Goal: Book appointment/travel/reservation

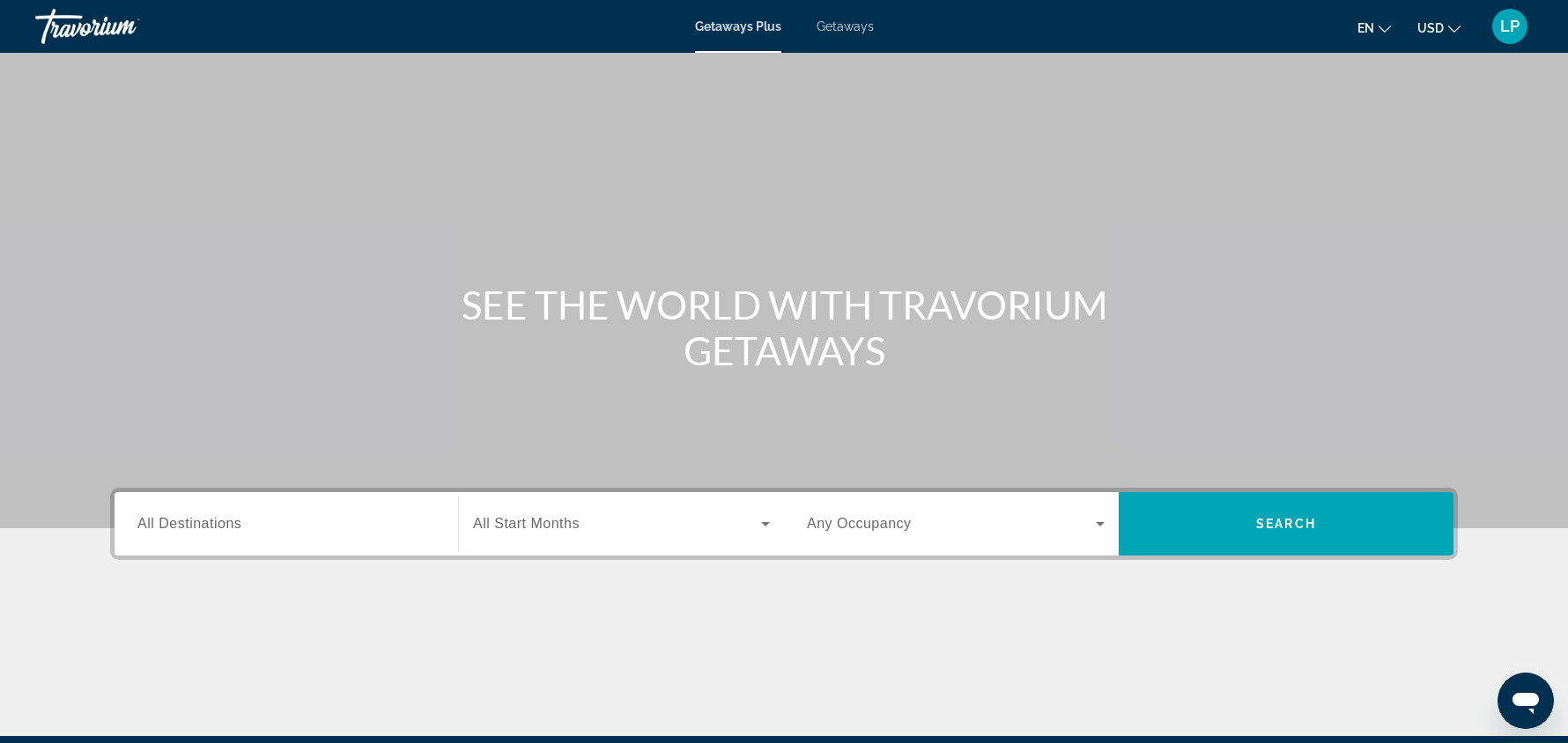
click at [225, 525] on span "All Destinations" at bounding box center [190, 523] width 104 height 15
click at [225, 525] on input "Destination All Destinations" at bounding box center [286, 525] width 298 height 22
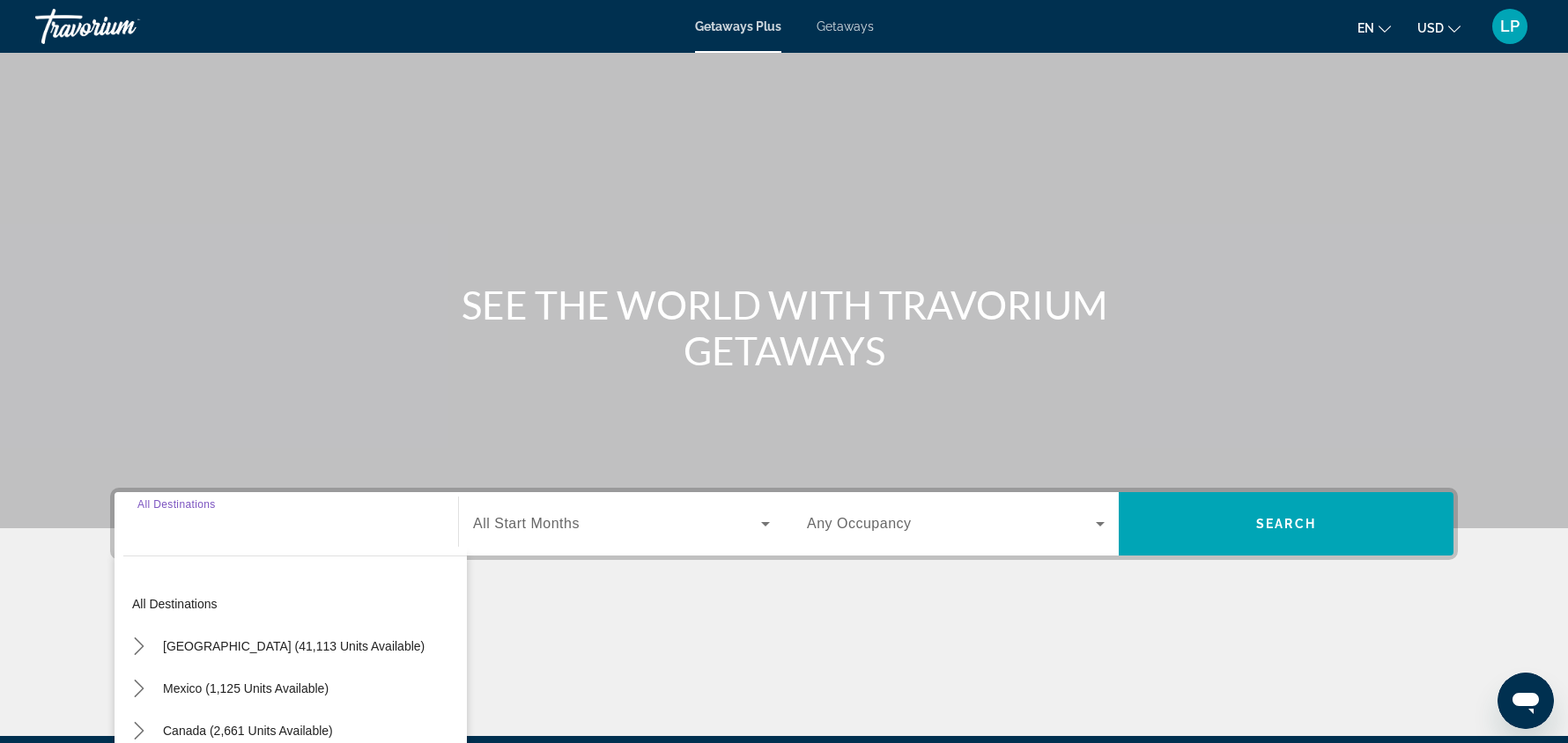
scroll to position [207, 0]
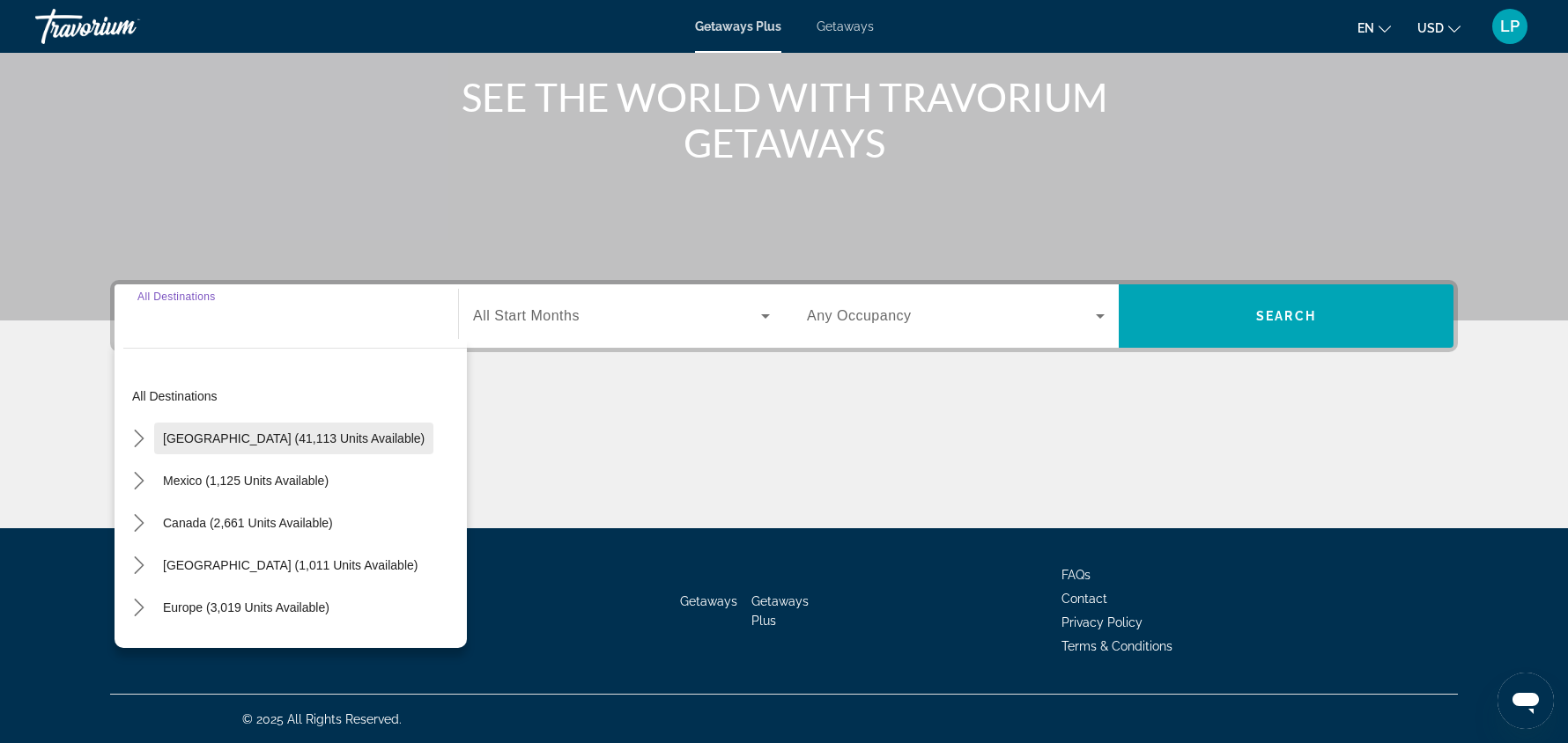
click at [282, 428] on span "Select destination: United States (41,113 units available)" at bounding box center [294, 438] width 279 height 42
type input "**********"
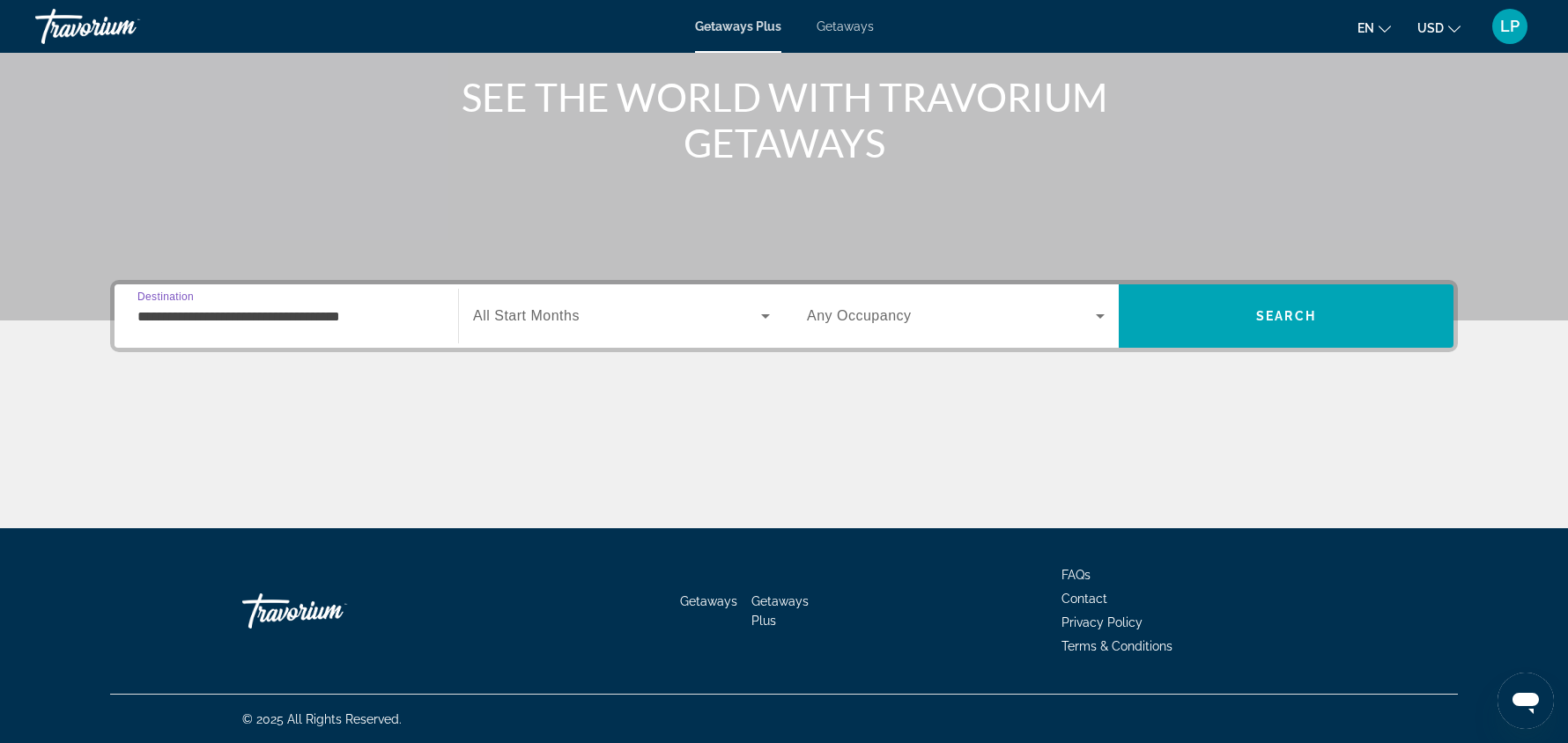
click at [845, 29] on span "Getaways" at bounding box center [845, 27] width 57 height 14
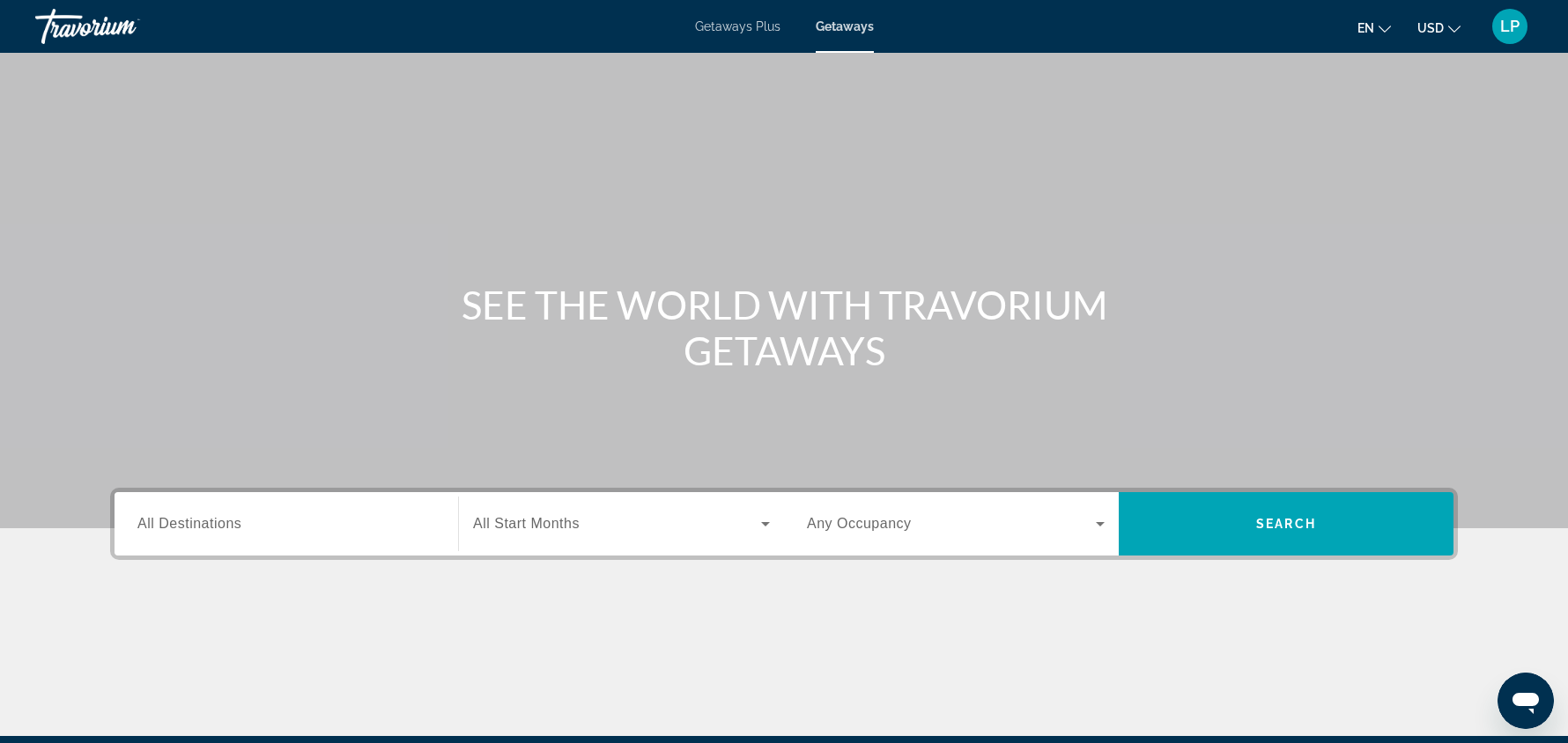
click at [159, 521] on span "All Destinations" at bounding box center [190, 523] width 104 height 15
click at [159, 521] on input "Destination All Destinations" at bounding box center [286, 525] width 298 height 22
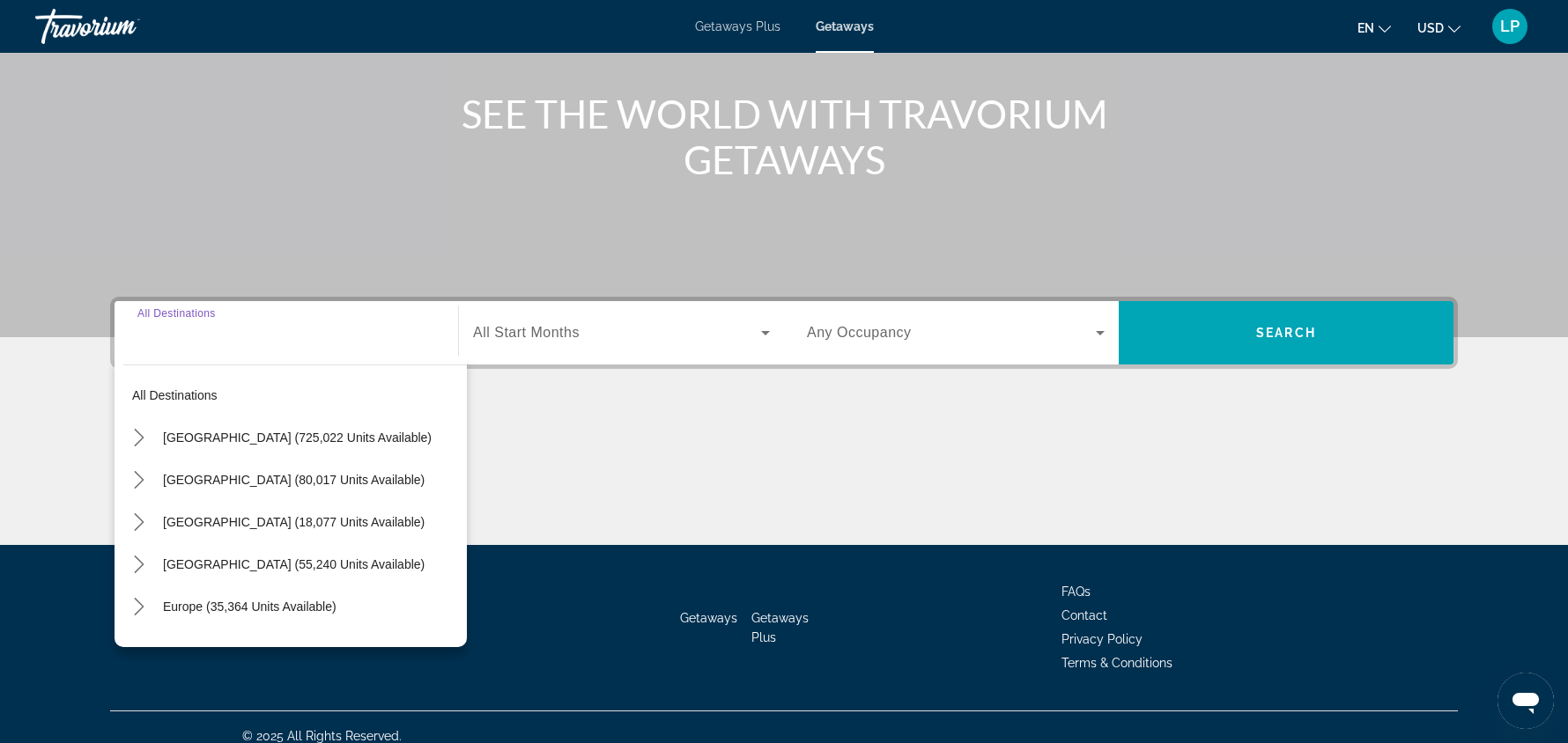
scroll to position [207, 0]
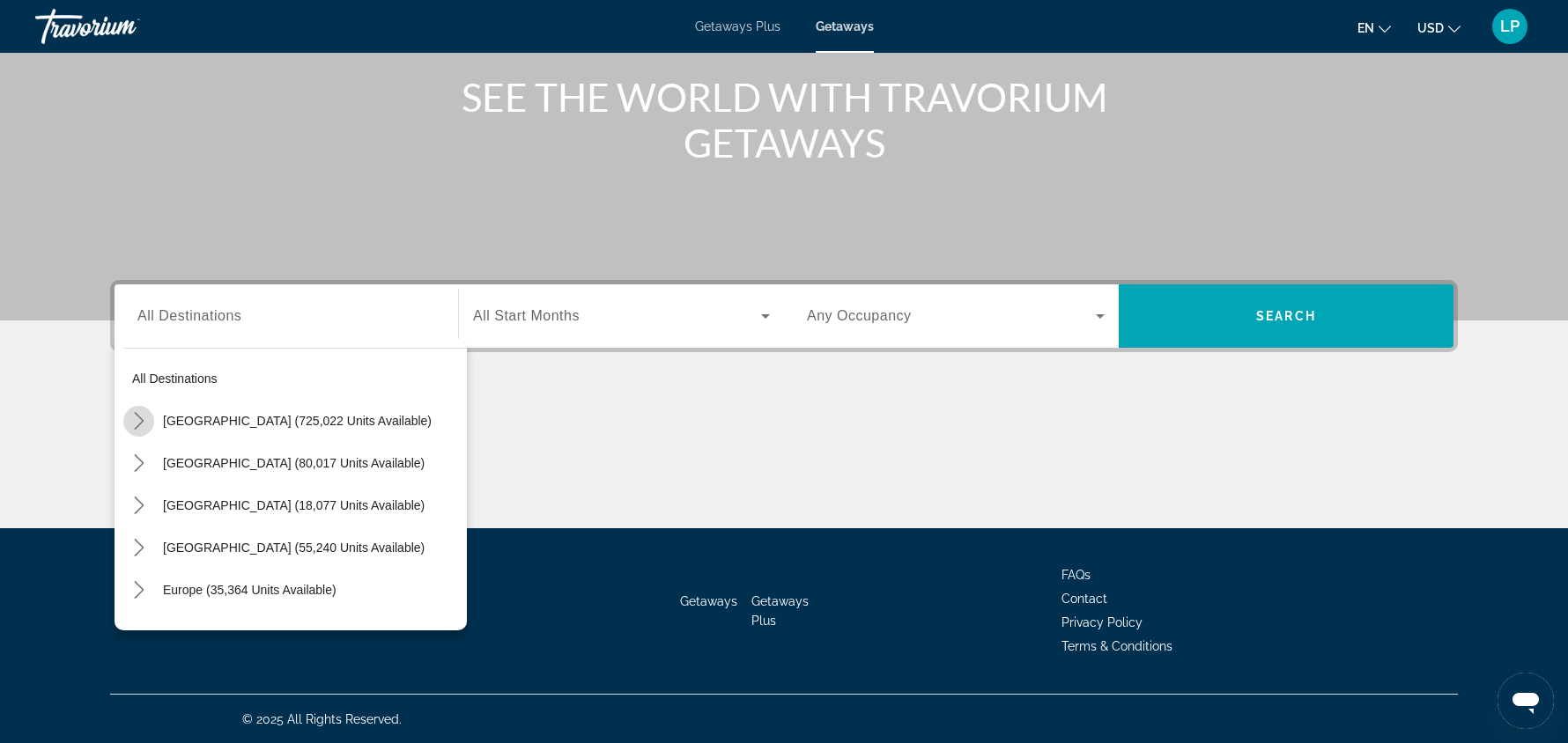
click at [141, 425] on icon "Toggle United States (725,022 units available) submenu" at bounding box center [140, 421] width 18 height 18
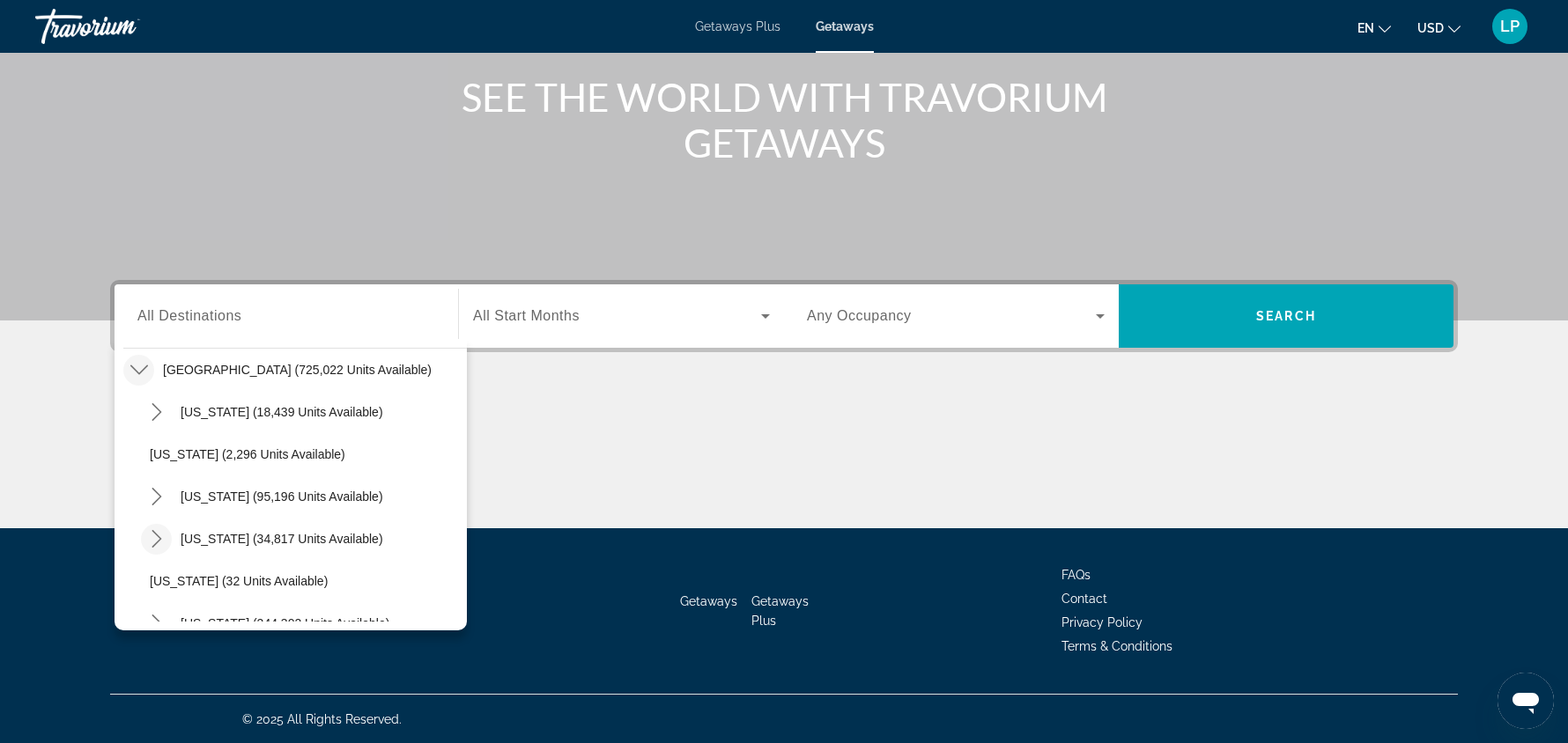
click at [156, 536] on icon "Toggle Colorado (34,817 units available) submenu" at bounding box center [156, 539] width 10 height 18
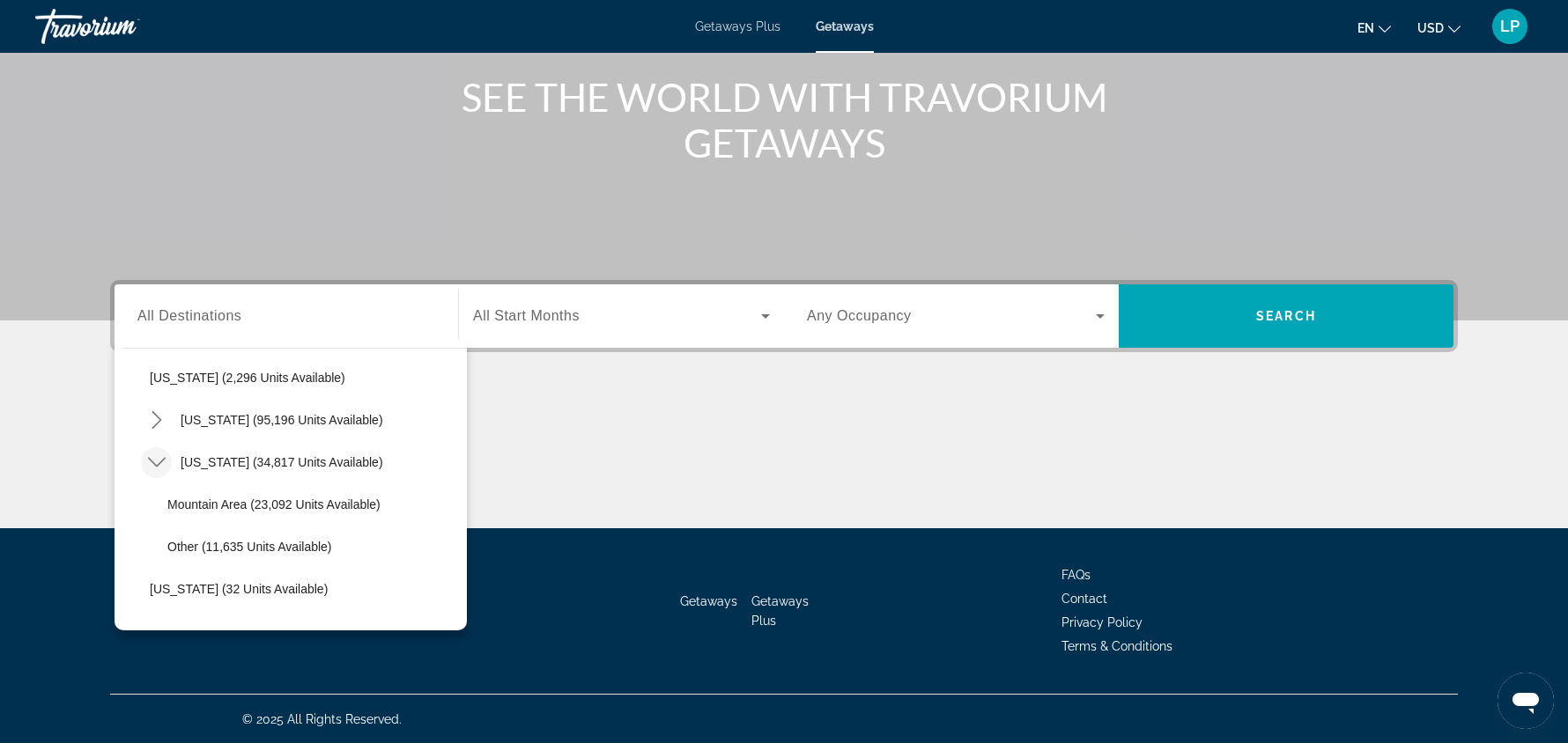
scroll to position [153, 0]
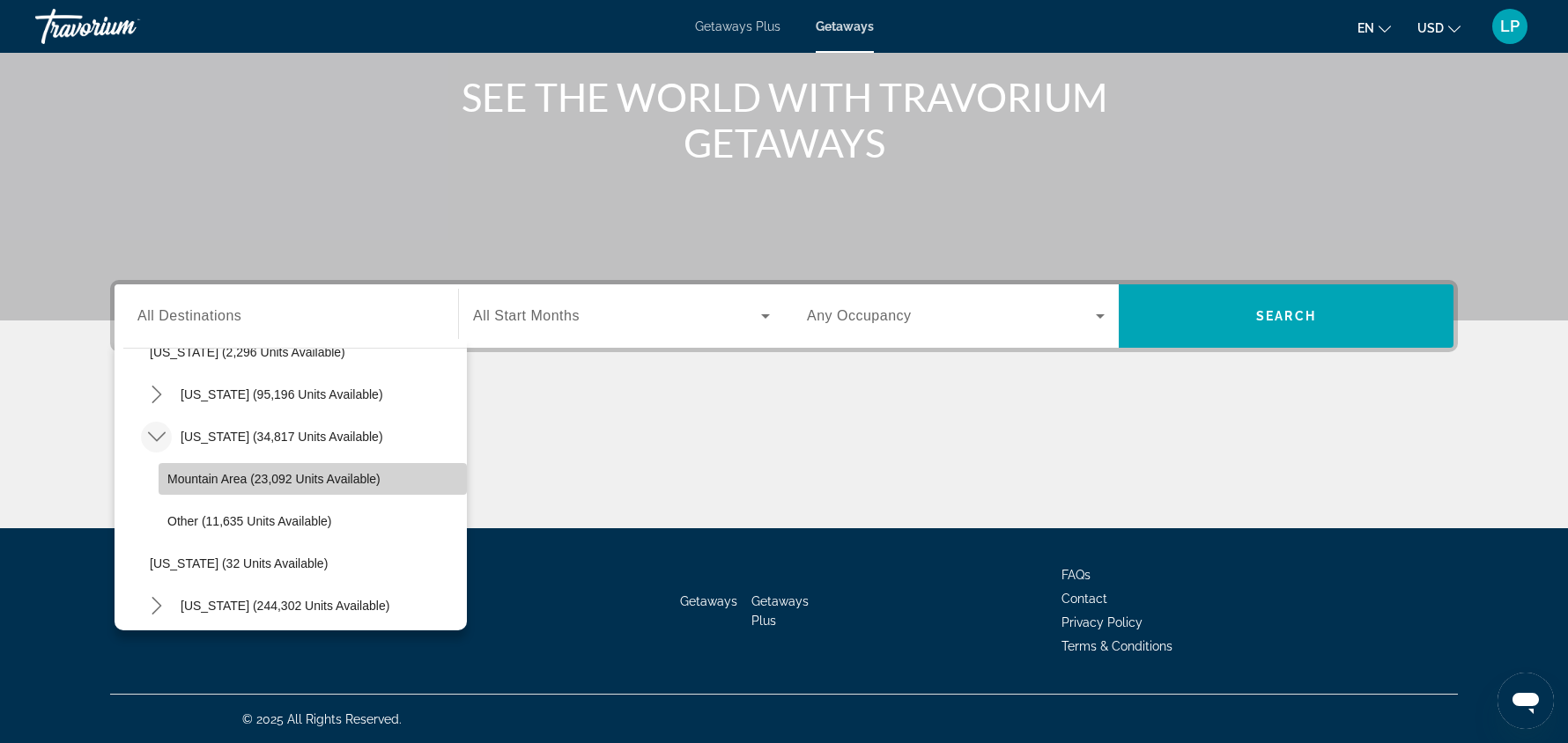
click at [334, 477] on span "Mountain Area (23,092 units available)" at bounding box center [273, 479] width 213 height 14
type input "**********"
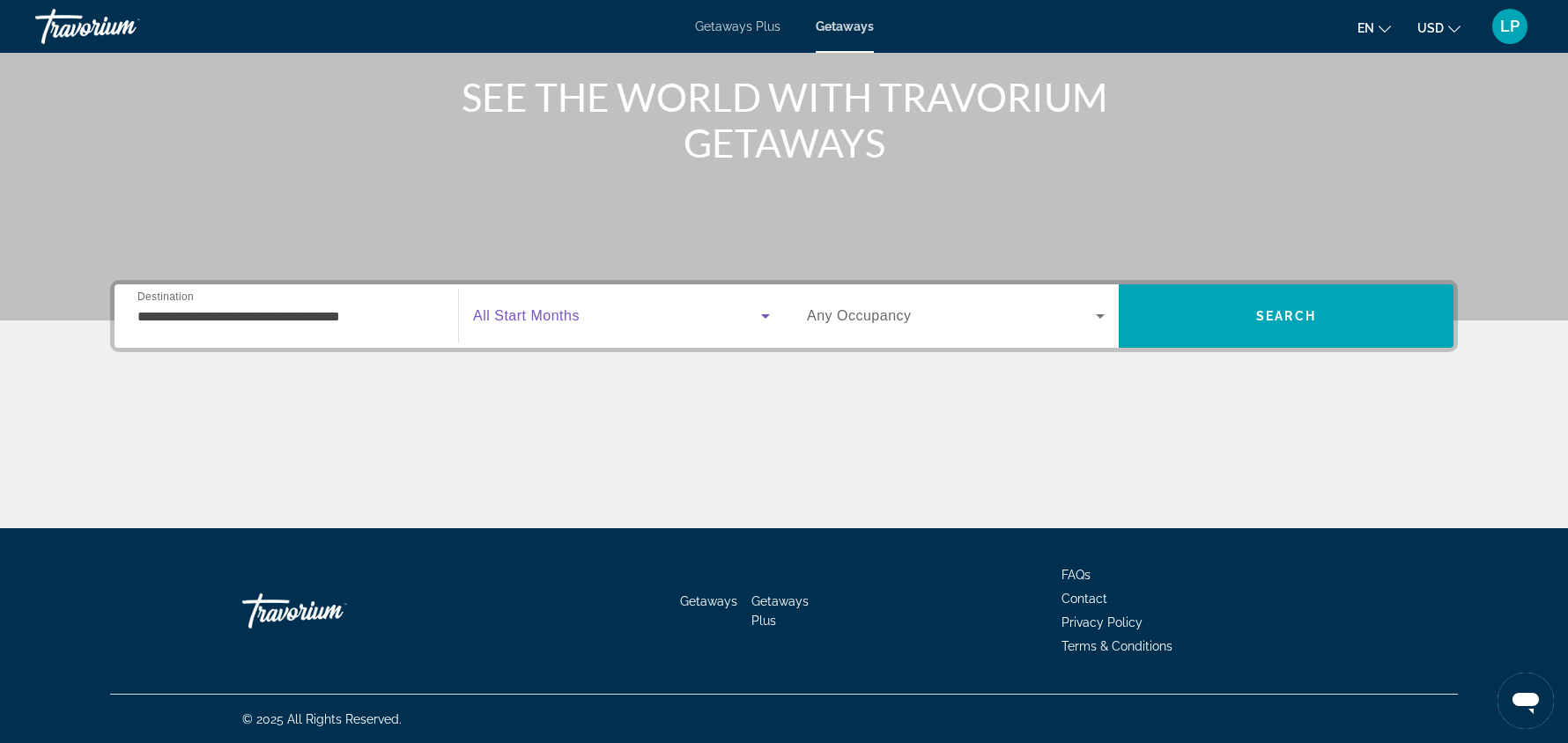
click at [688, 317] on span "Search widget" at bounding box center [616, 316] width 288 height 22
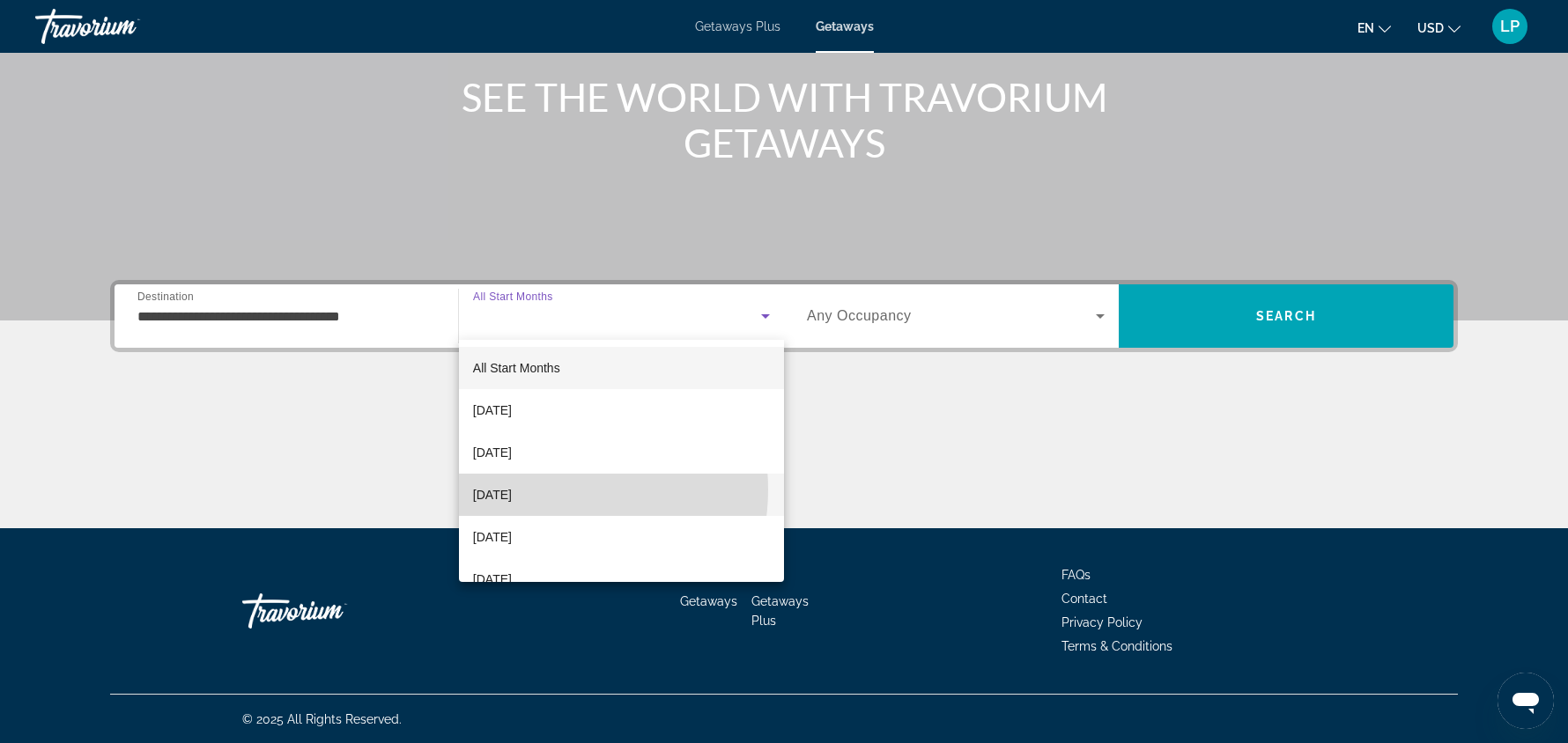
click at [512, 489] on span "[DATE]" at bounding box center [492, 495] width 38 height 22
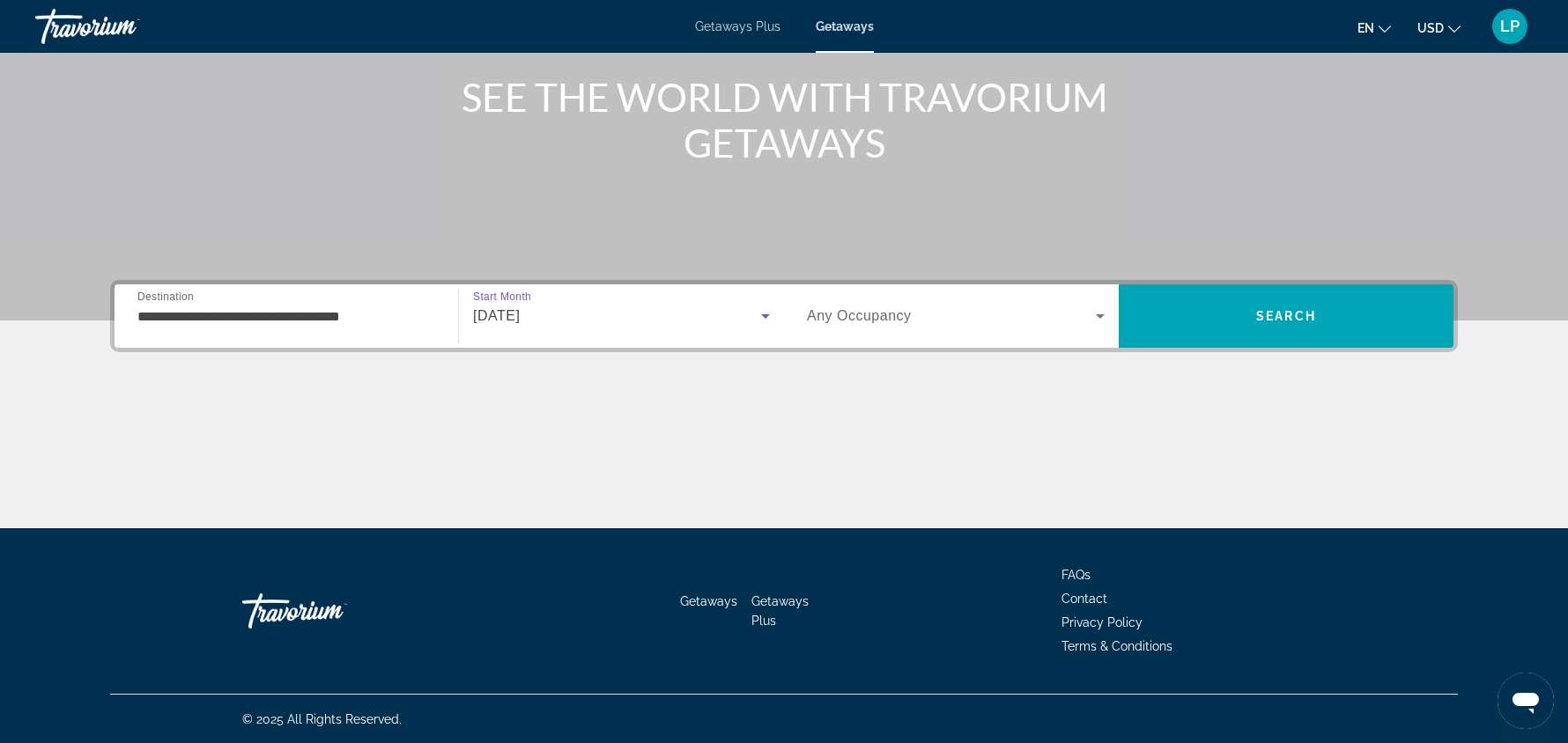
click at [1100, 312] on icon "Search widget" at bounding box center [1100, 316] width 22 height 22
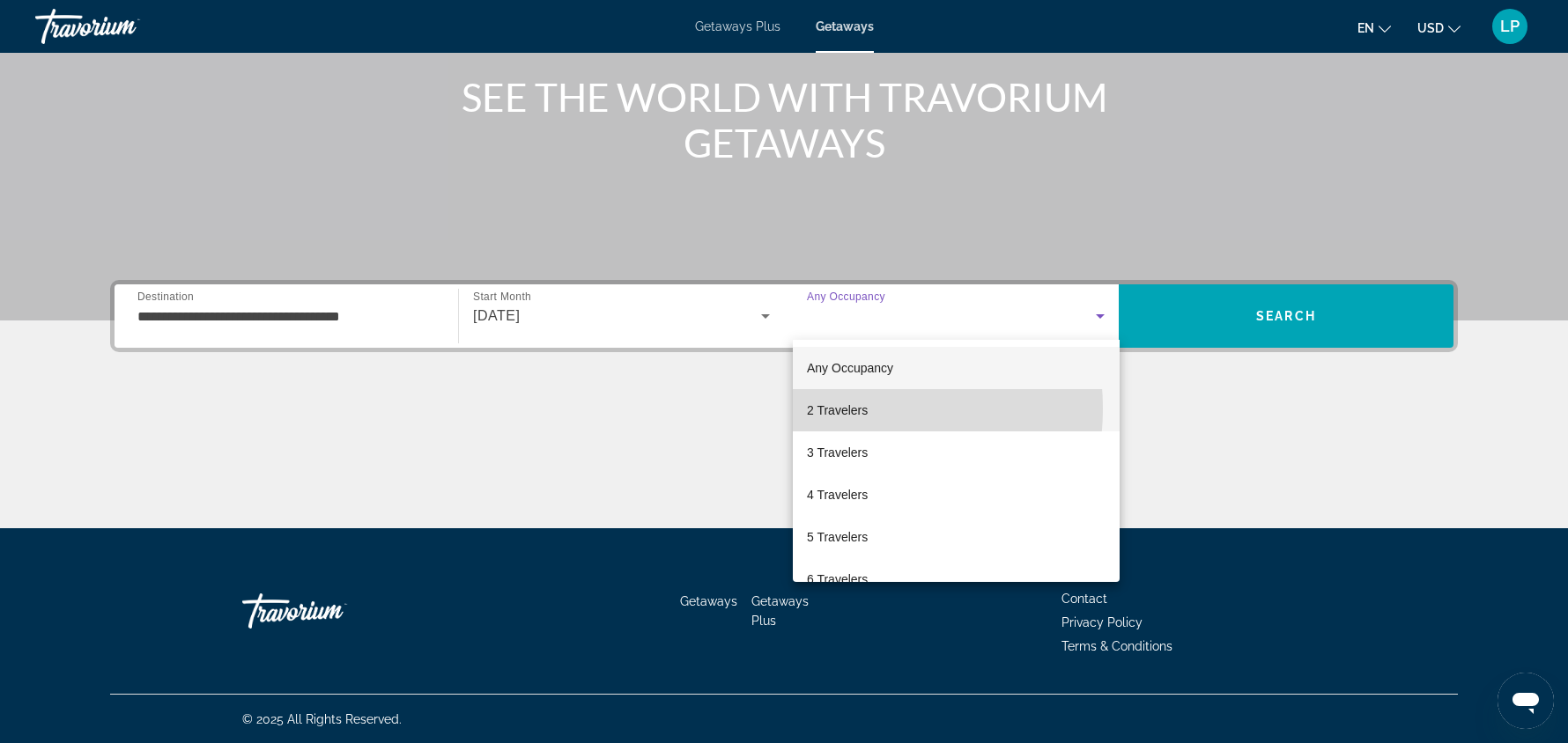
click at [843, 409] on span "2 Travelers" at bounding box center [838, 411] width 61 height 22
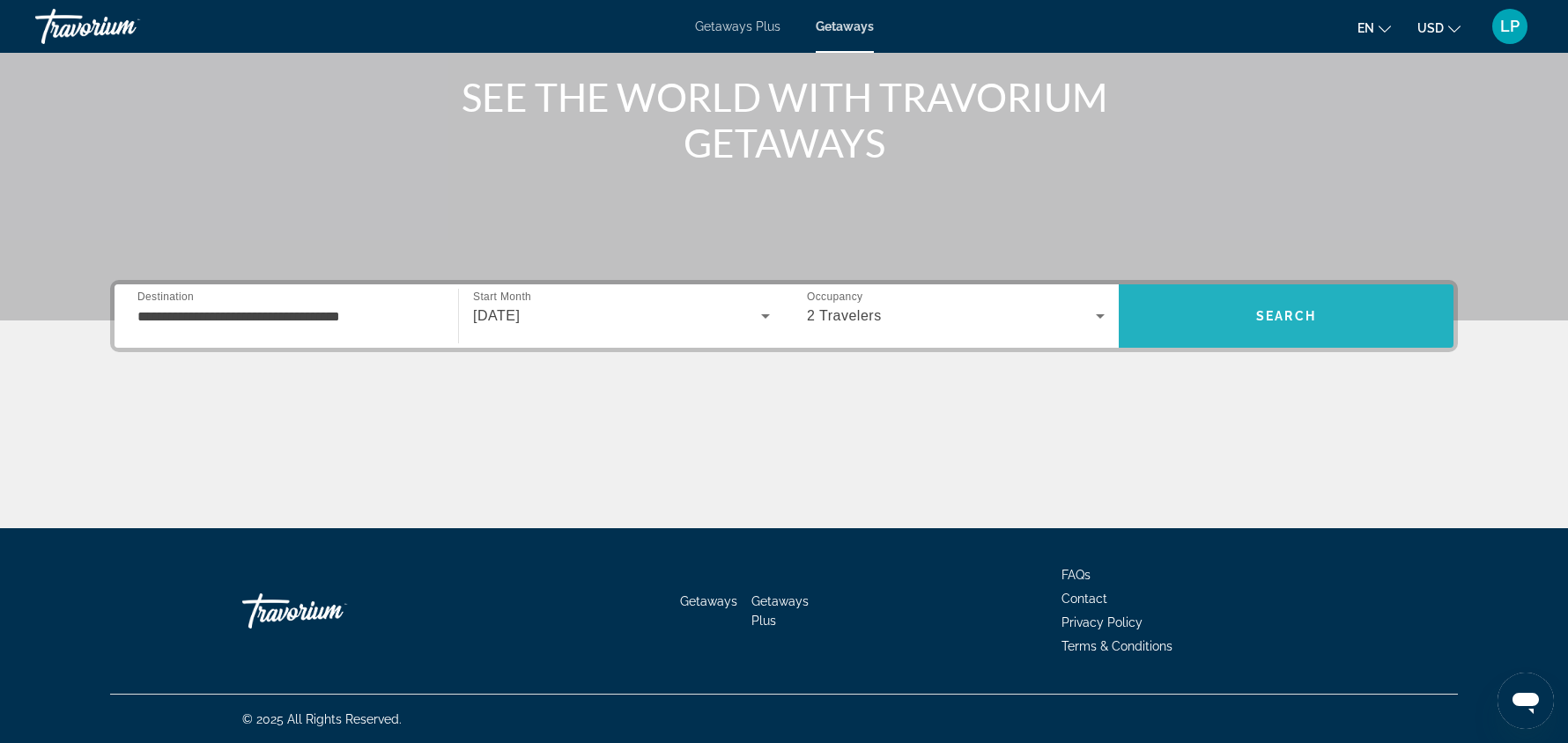
click at [1280, 314] on span "Search" at bounding box center [1286, 315] width 60 height 14
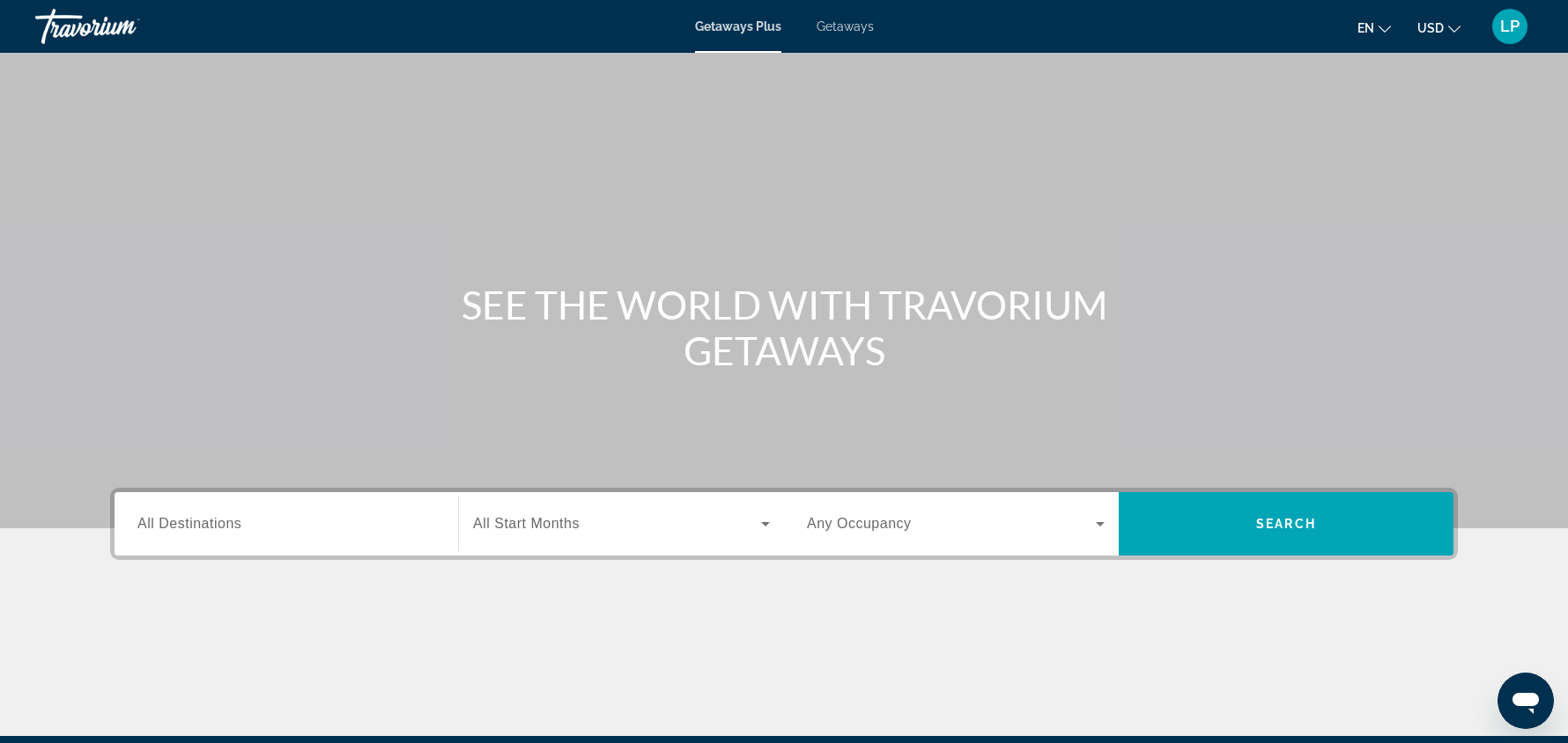
click at [852, 27] on span "Getaways" at bounding box center [845, 27] width 57 height 14
click at [225, 525] on span "All Destinations" at bounding box center [190, 523] width 104 height 15
click at [225, 525] on input "Destination All Destinations" at bounding box center [286, 525] width 298 height 22
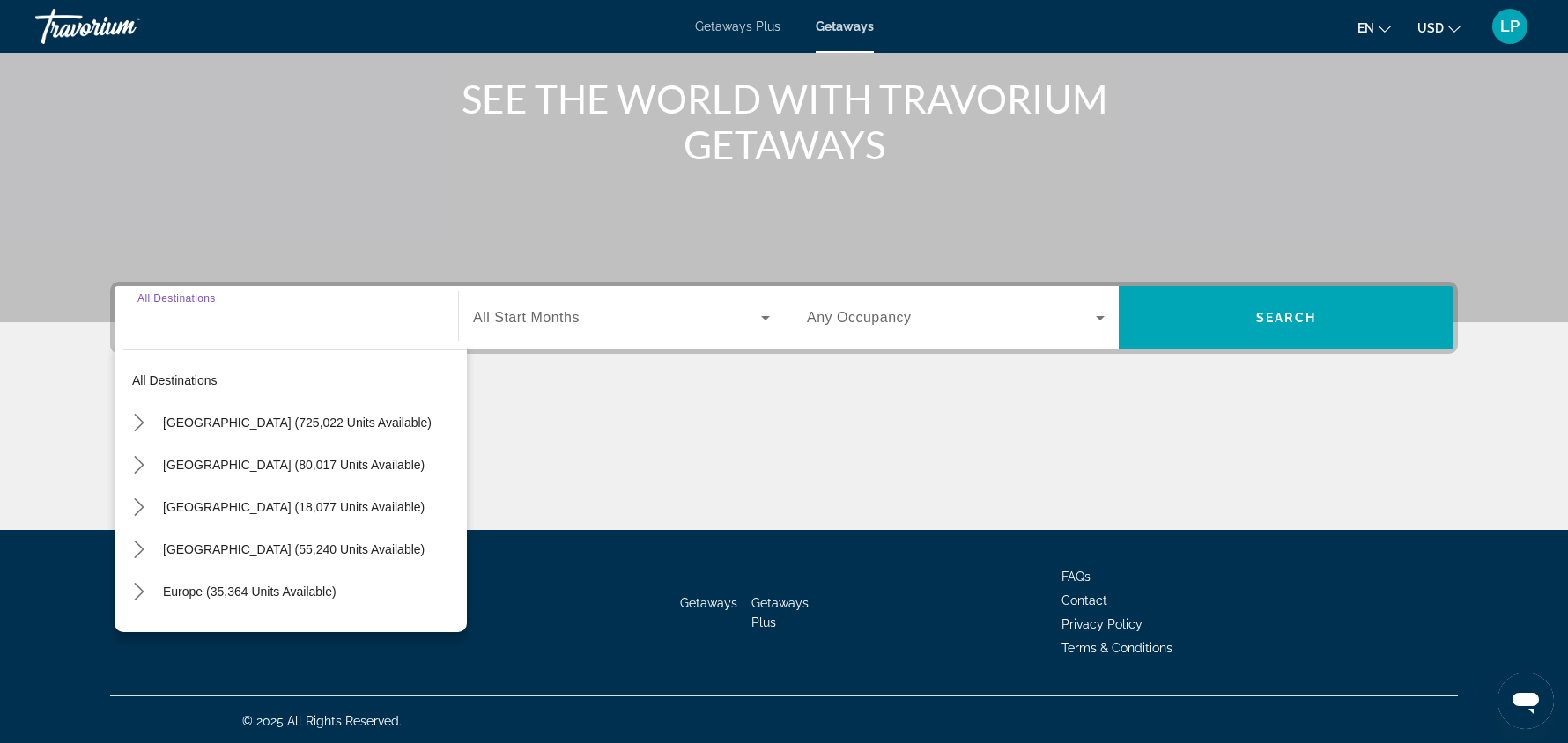
scroll to position [207, 0]
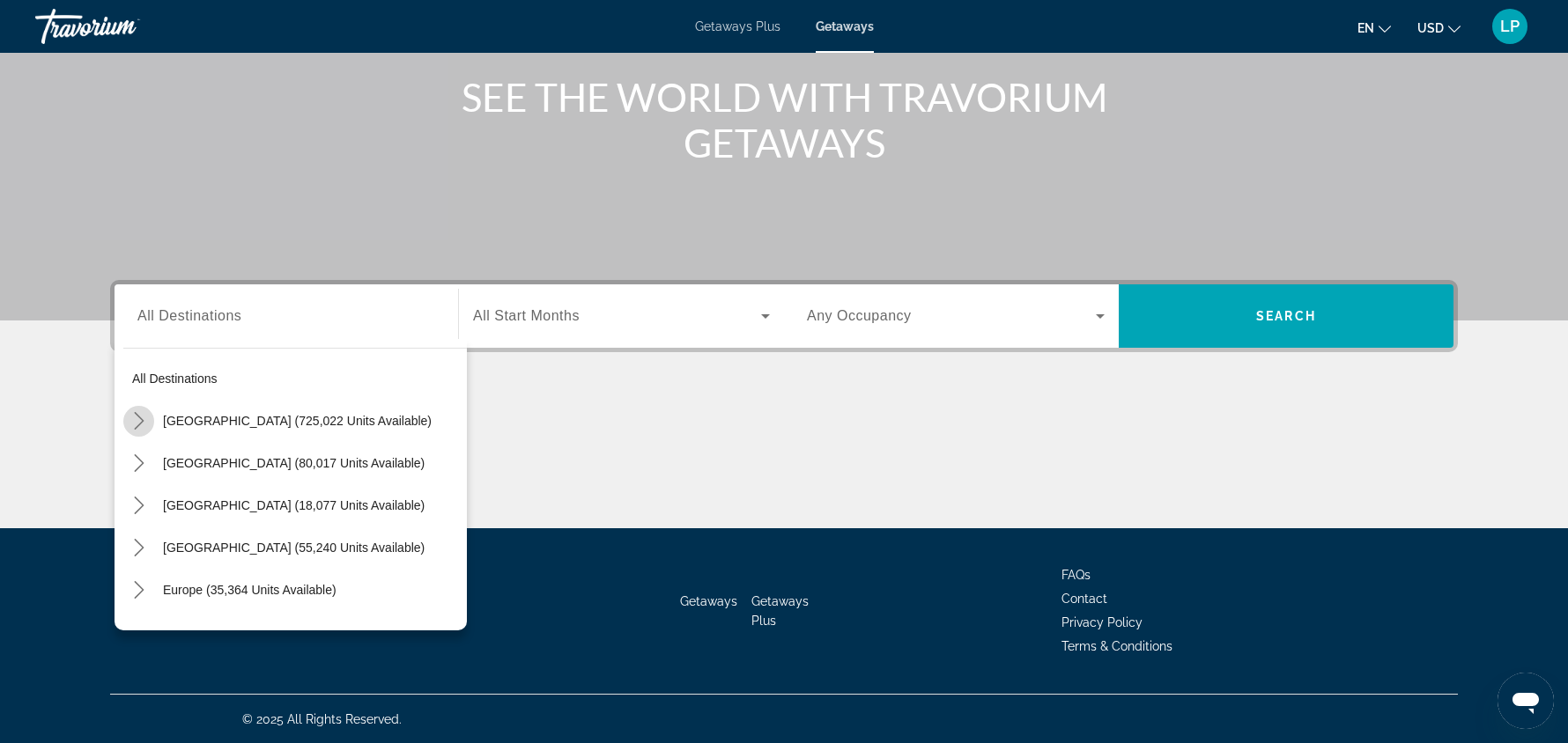
click at [140, 414] on icon "Toggle United States (725,022 units available) submenu" at bounding box center [140, 421] width 18 height 18
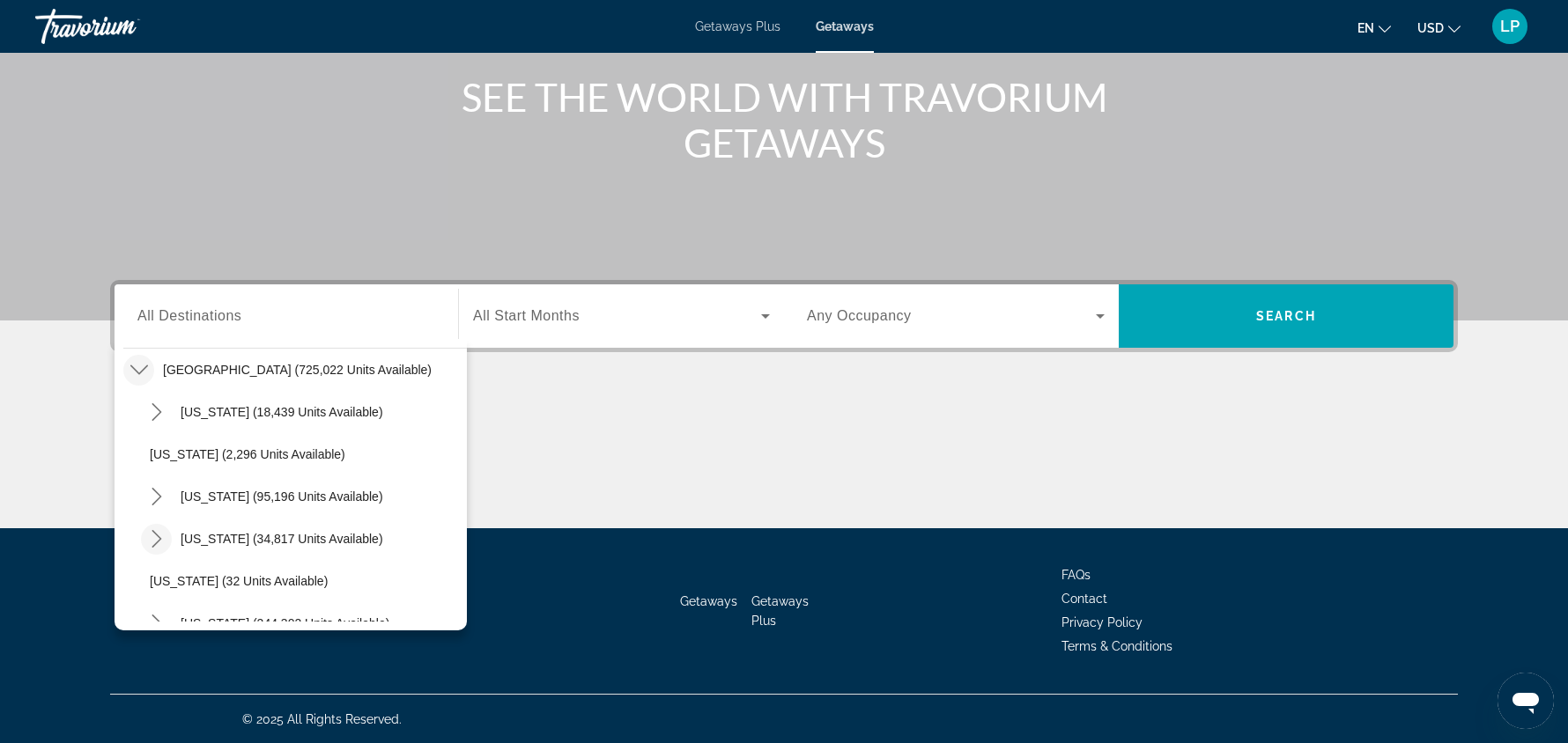
click at [156, 534] on icon "Toggle Colorado (34,817 units available) submenu" at bounding box center [156, 539] width 10 height 18
click at [353, 581] on span "Mountain Area (23,092 units available)" at bounding box center [273, 581] width 213 height 14
type input "**********"
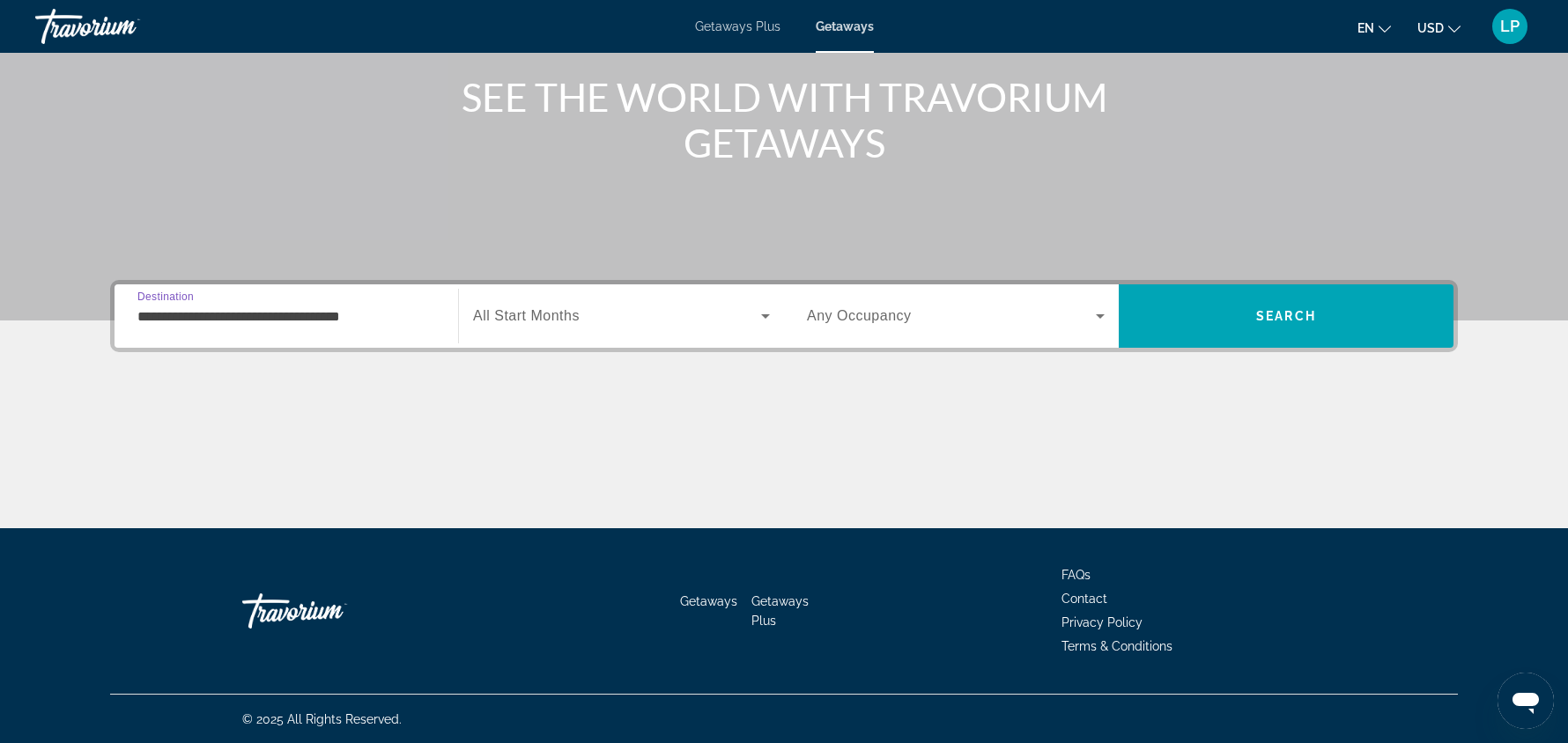
click at [586, 333] on div "Search widget" at bounding box center [621, 316] width 297 height 49
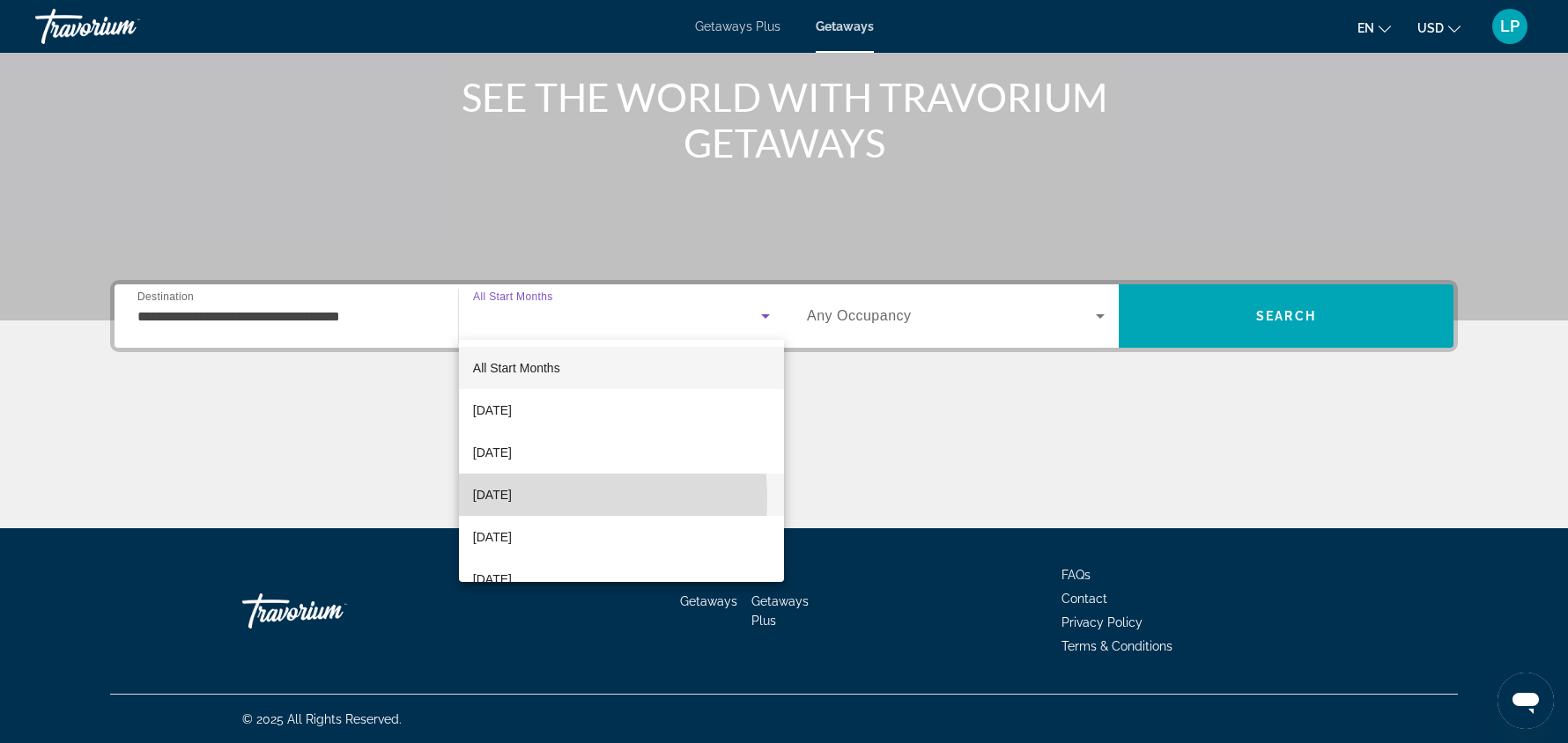
click at [512, 497] on span "[DATE]" at bounding box center [492, 495] width 38 height 22
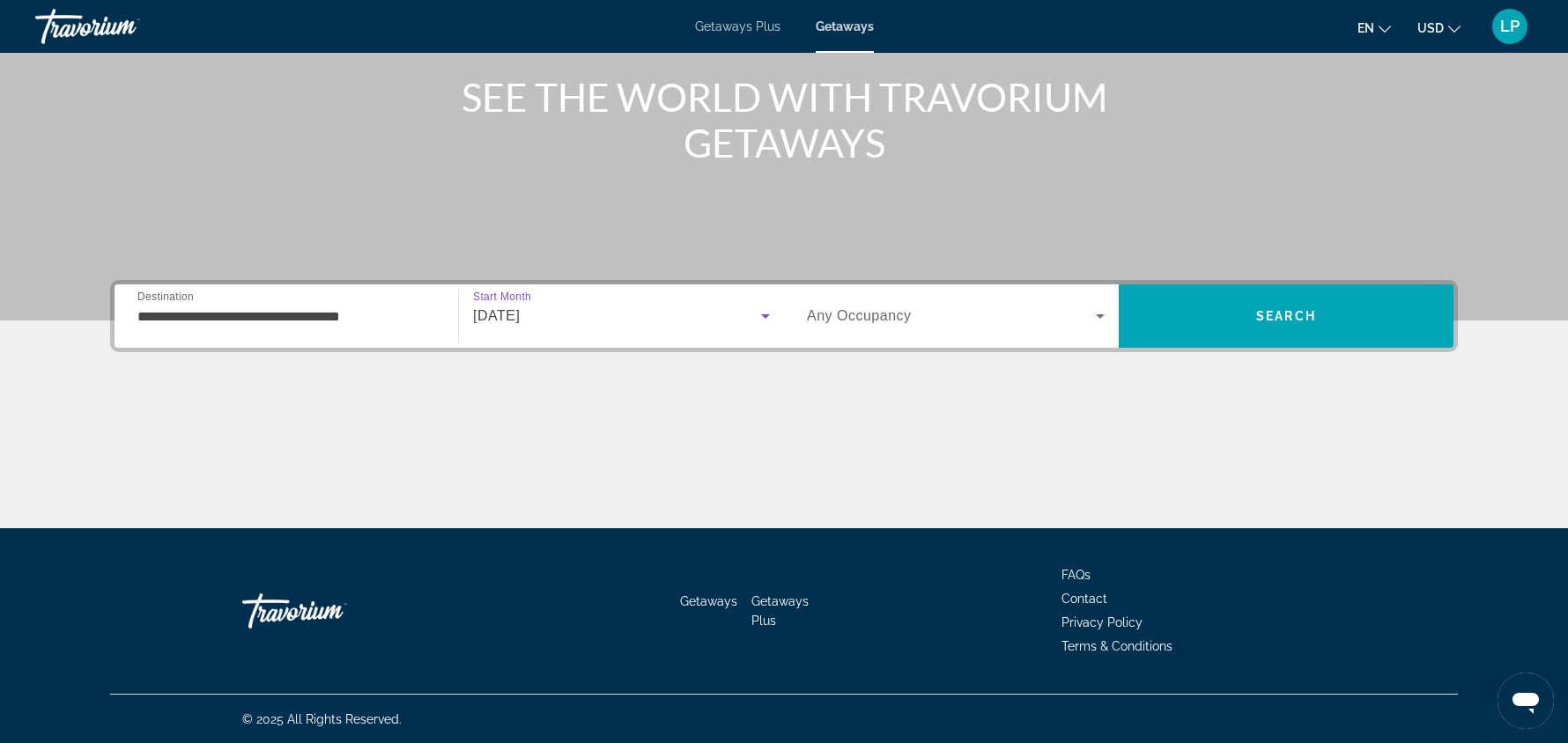
click at [895, 320] on span "Any Occupancy" at bounding box center [859, 315] width 105 height 15
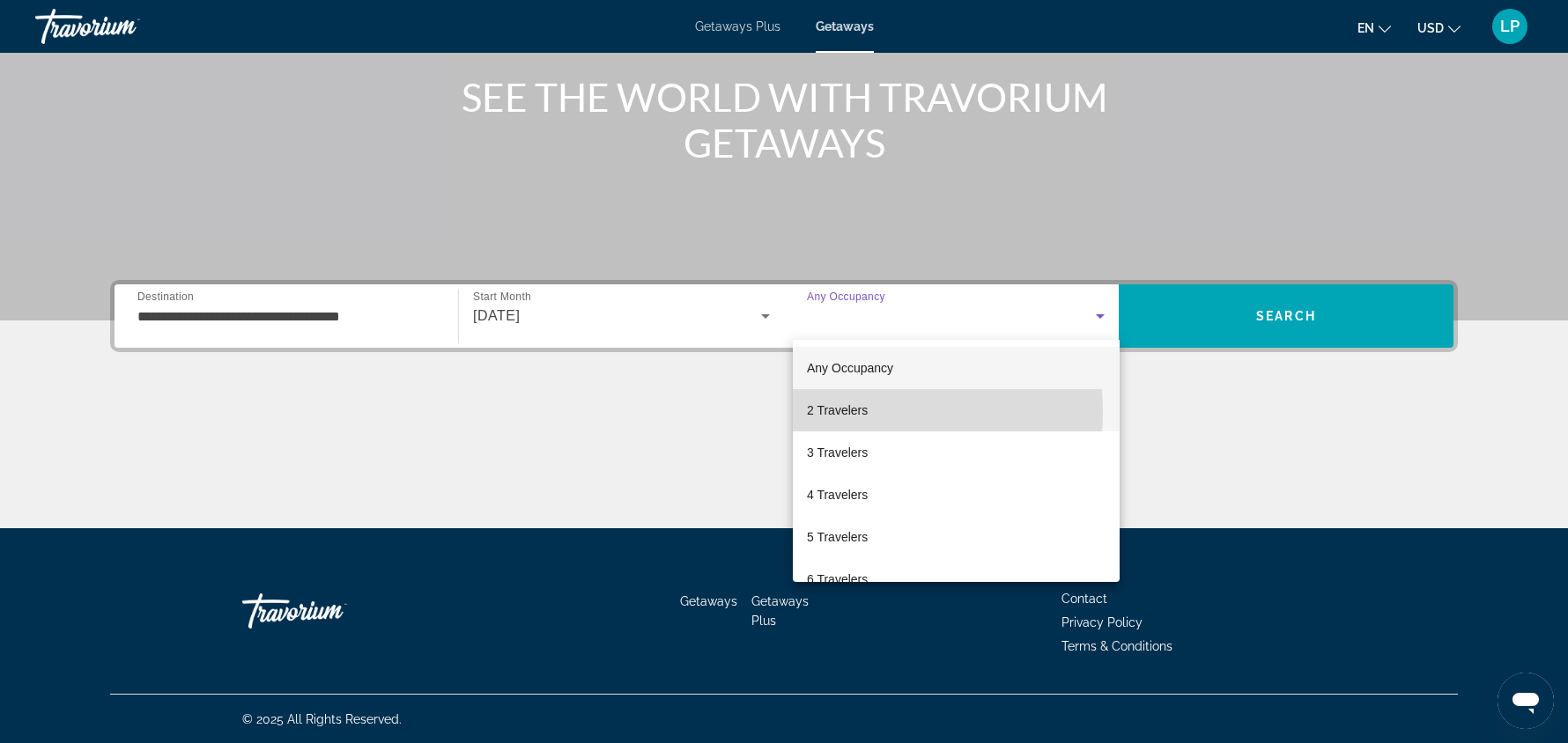
click at [843, 412] on span "2 Travelers" at bounding box center [838, 411] width 61 height 22
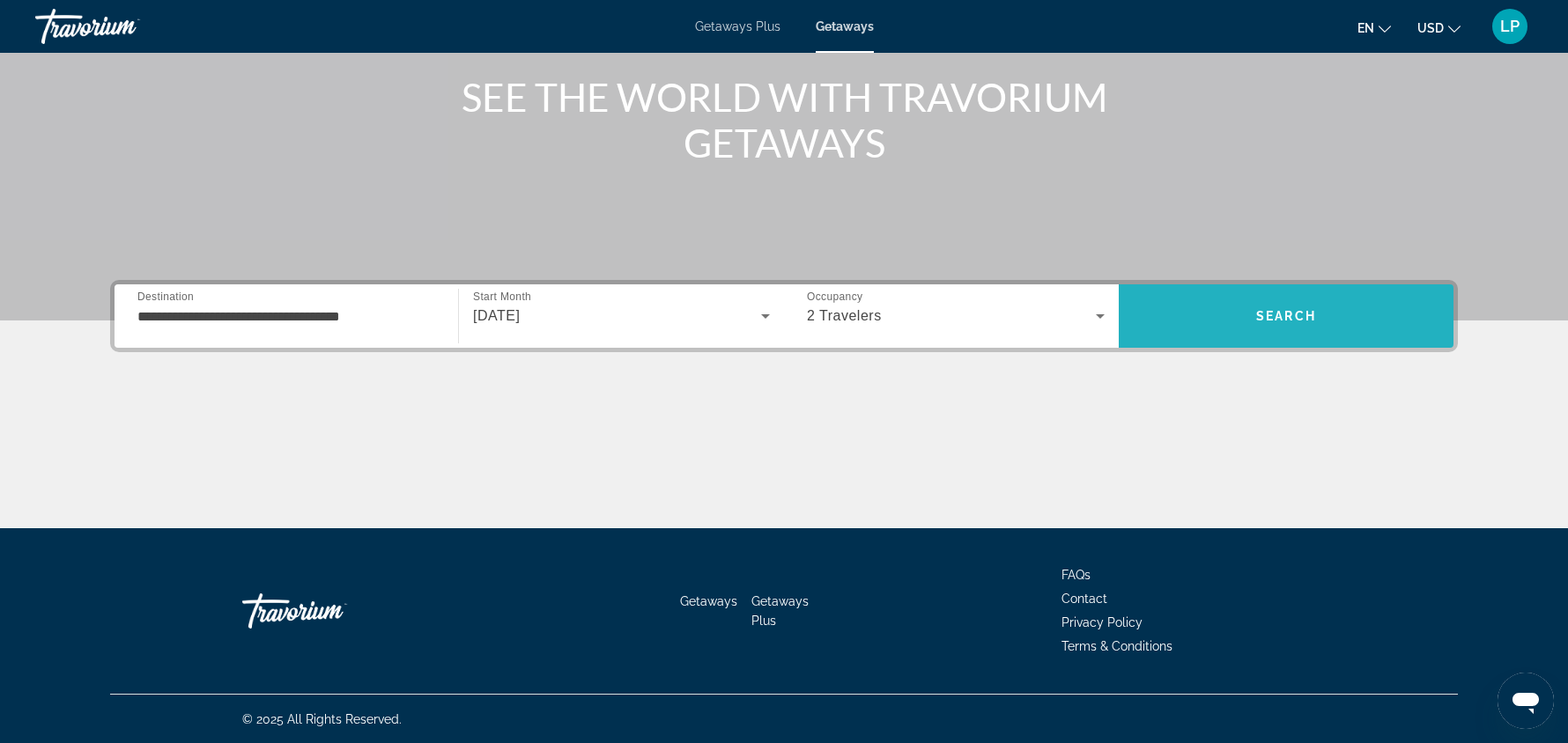
click at [1250, 317] on span "Search" at bounding box center [1286, 315] width 334 height 42
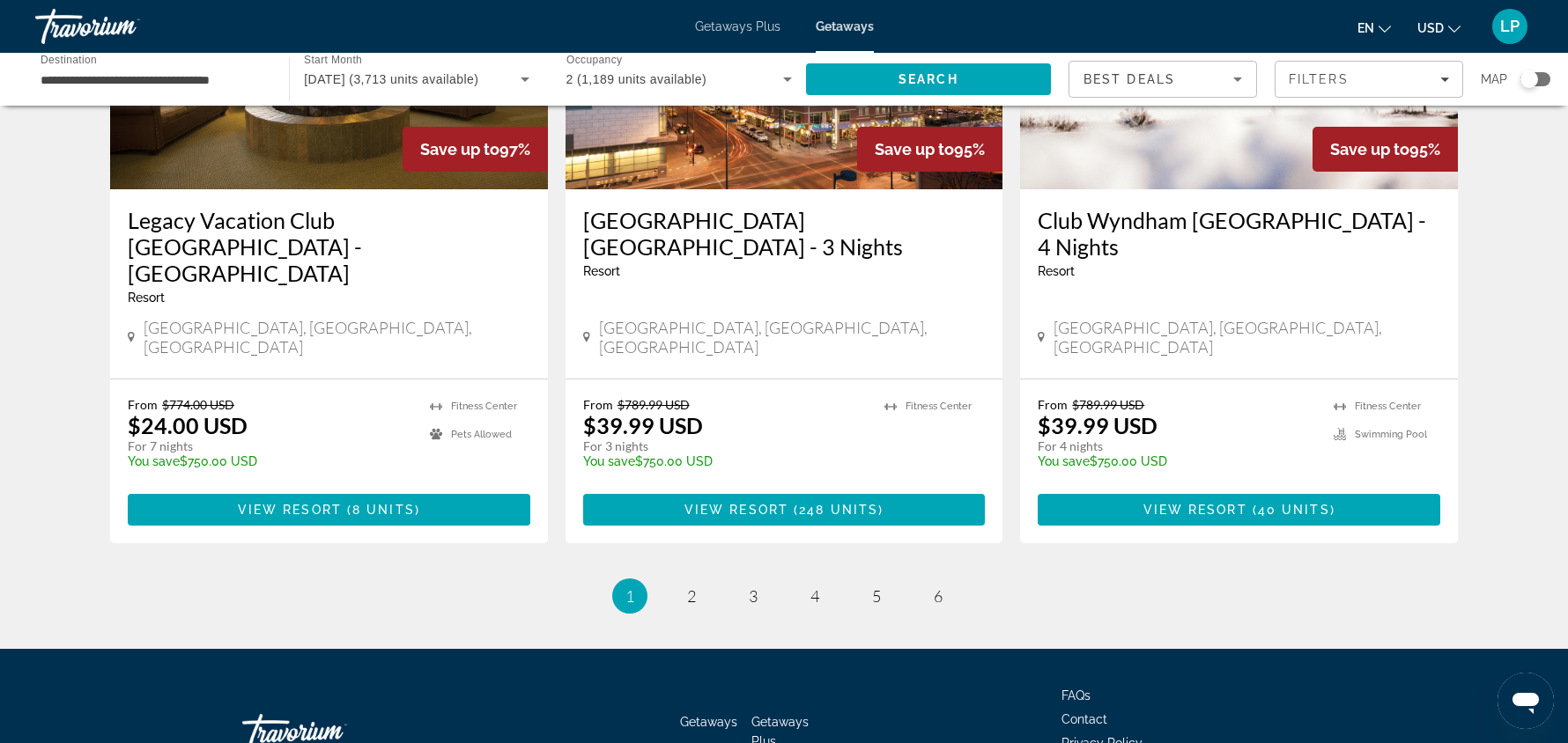
scroll to position [2215, 0]
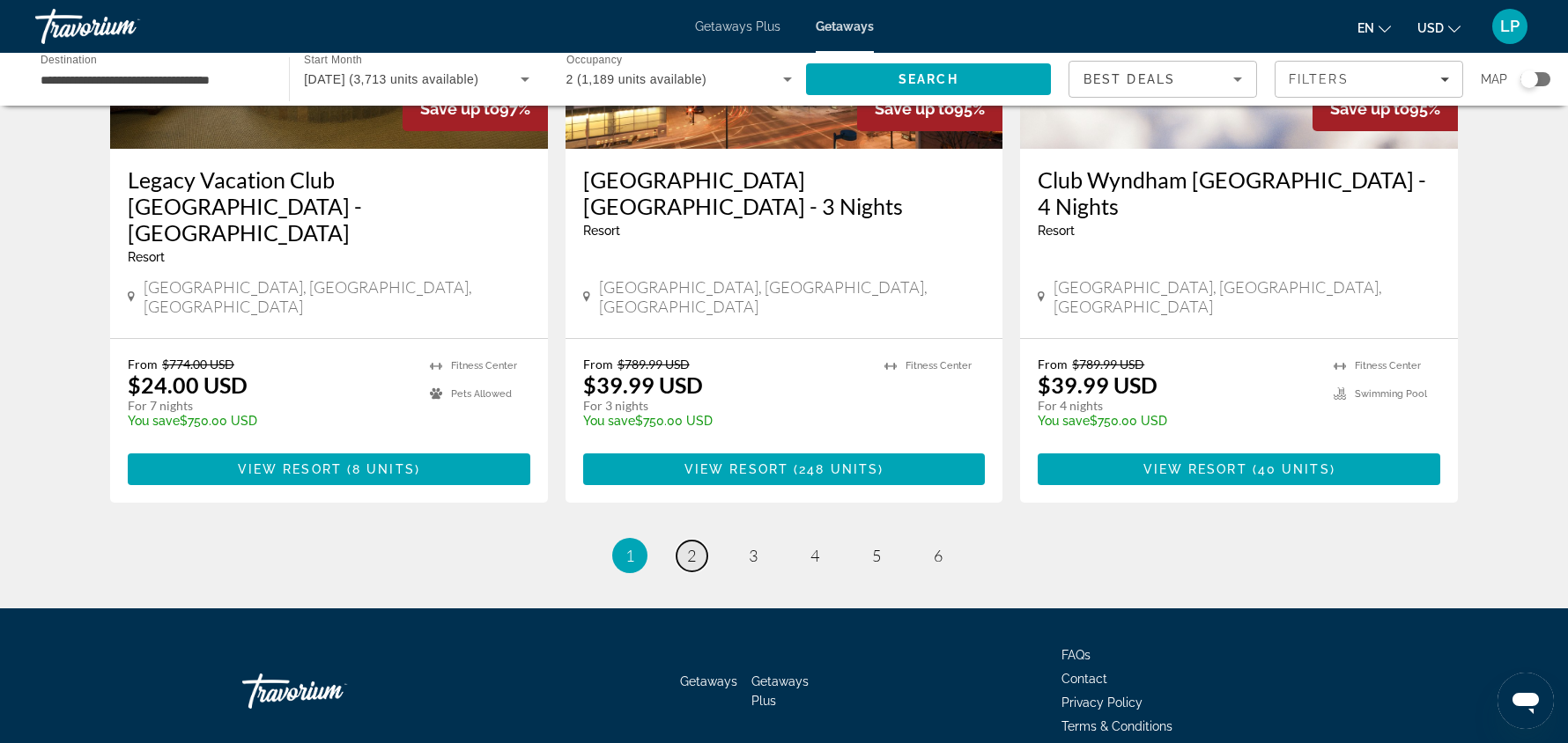
click at [695, 541] on link "page 2" at bounding box center [691, 555] width 30 height 30
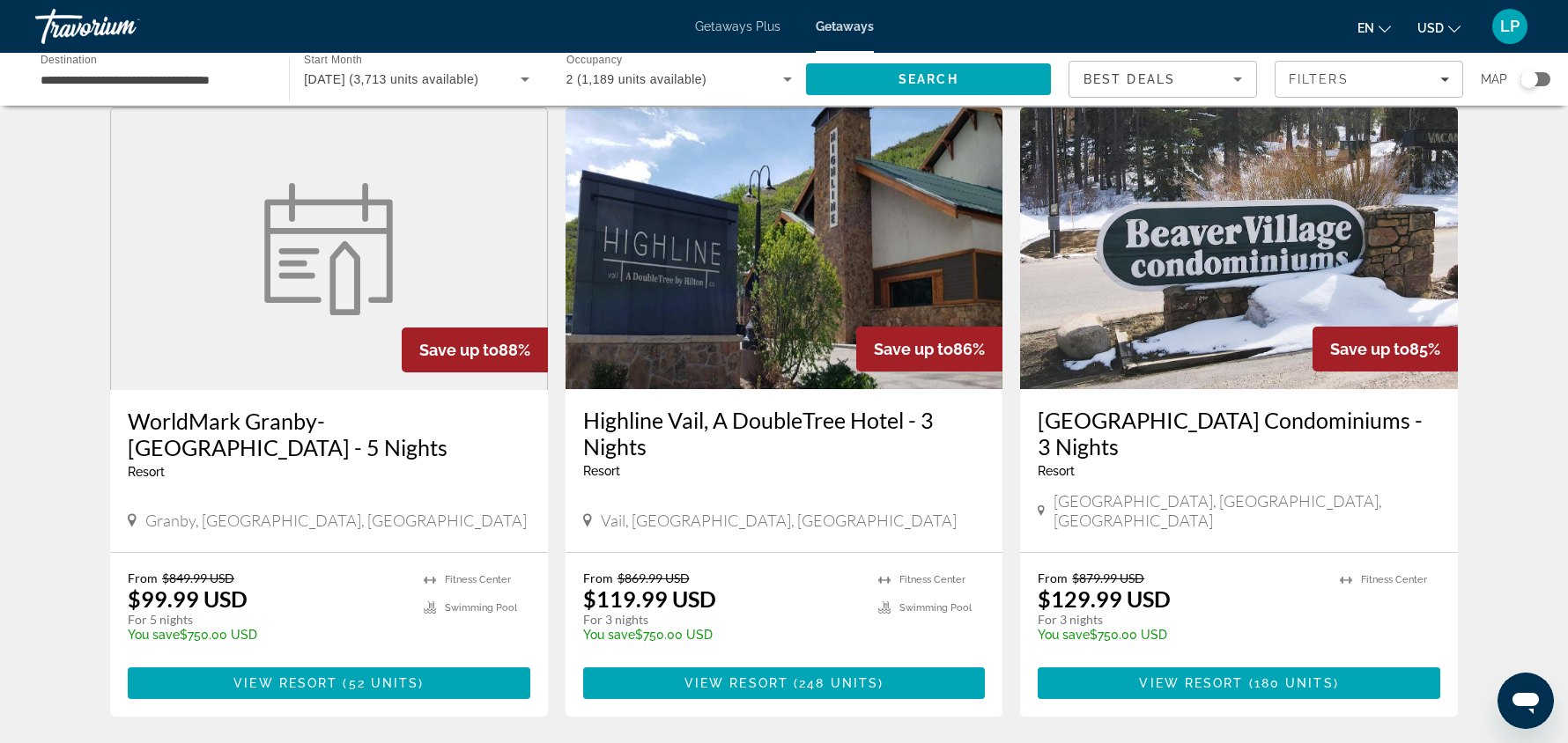
scroll to position [2005, 0]
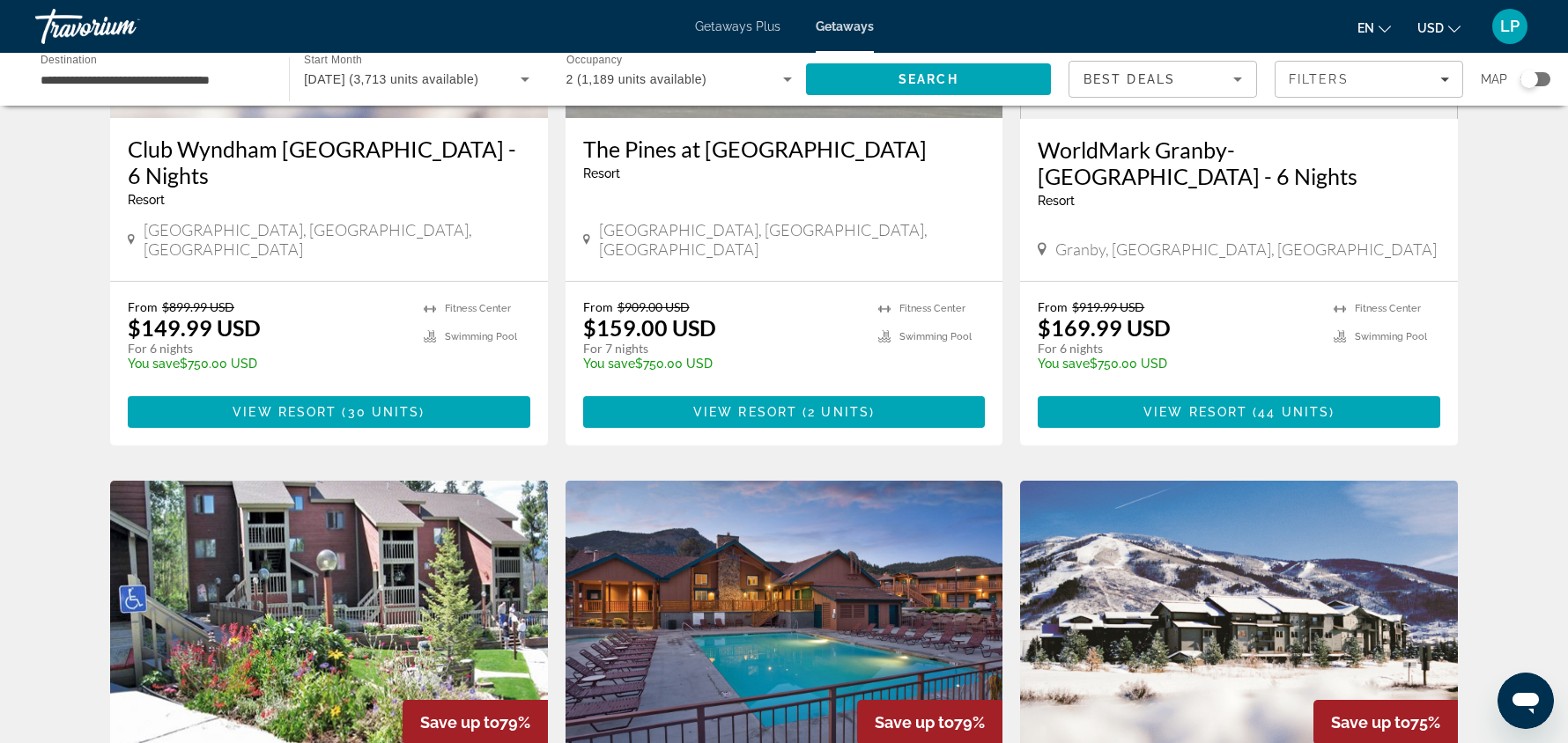
scroll to position [966, 0]
